Goal: Task Accomplishment & Management: Complete application form

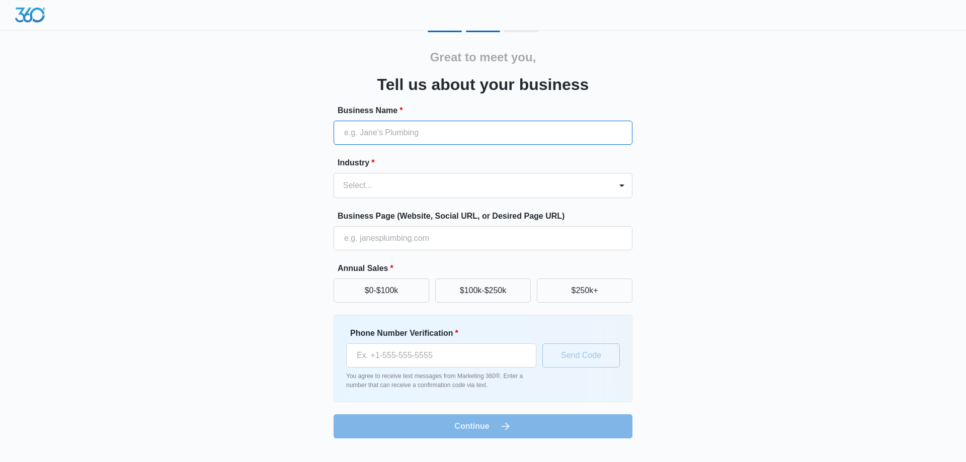
click at [473, 135] on input "Business Name *" at bounding box center [483, 133] width 299 height 24
type input "Bouncing Bigfoot Inflatables and Party Rentals LLC"
click at [363, 188] on div at bounding box center [471, 186] width 256 height 14
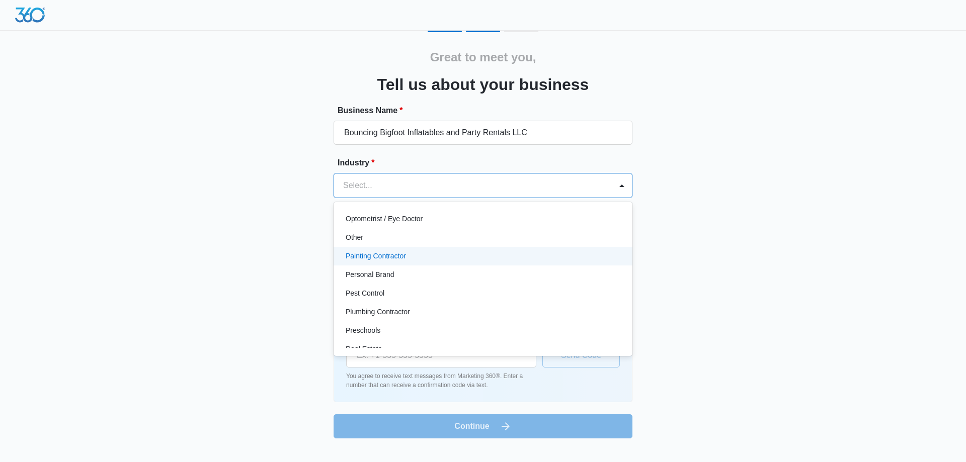
scroll to position [604, 0]
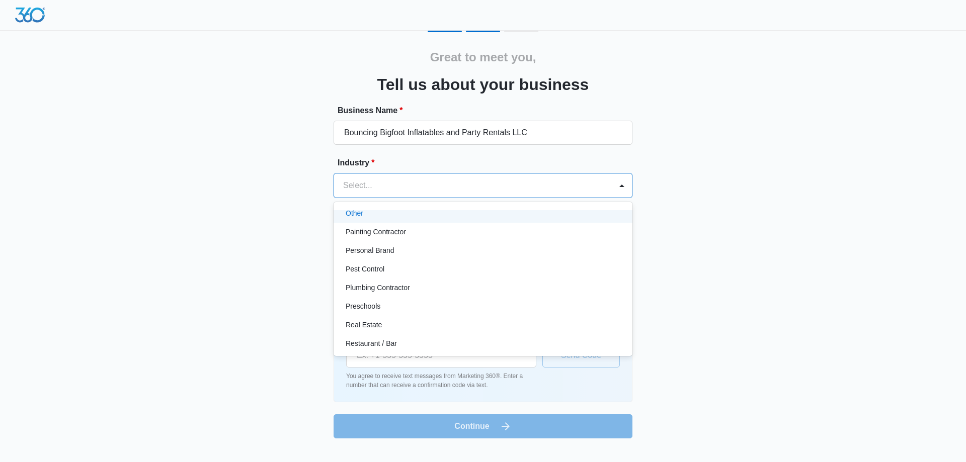
click at [445, 216] on div "Other" at bounding box center [482, 213] width 273 height 11
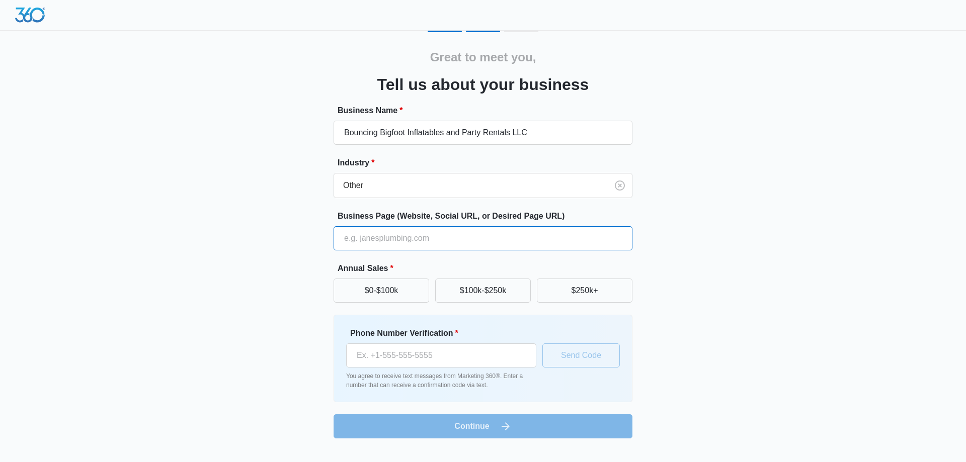
click at [403, 240] on input "Business Page (Website, Social URL, or Desired Page URL)" at bounding box center [483, 238] width 299 height 24
type input "[DOMAIN_NAME]"
click at [406, 297] on button "$0-$100k" at bounding box center [382, 291] width 96 height 24
click at [410, 356] on input "Phone Number Verification *" at bounding box center [441, 356] width 190 height 24
type input "[PHONE_NUMBER]"
